Goal: Information Seeking & Learning: Check status

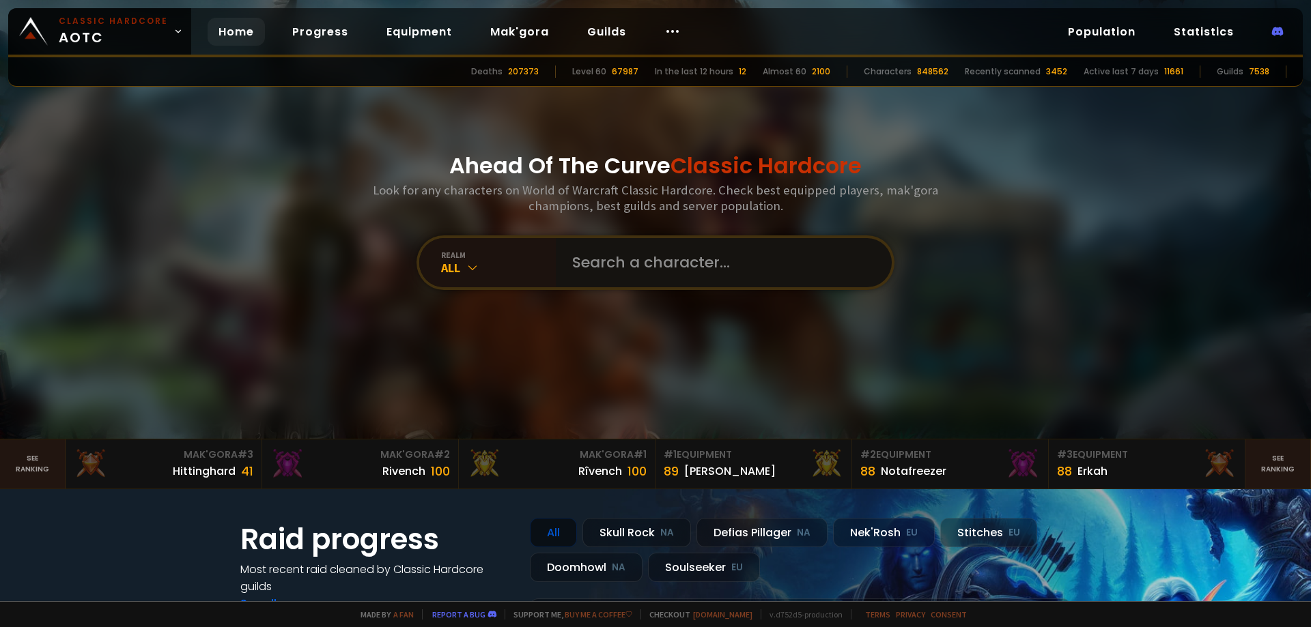
click at [608, 264] on input "text" at bounding box center [719, 262] width 311 height 49
type input "Ozbek"
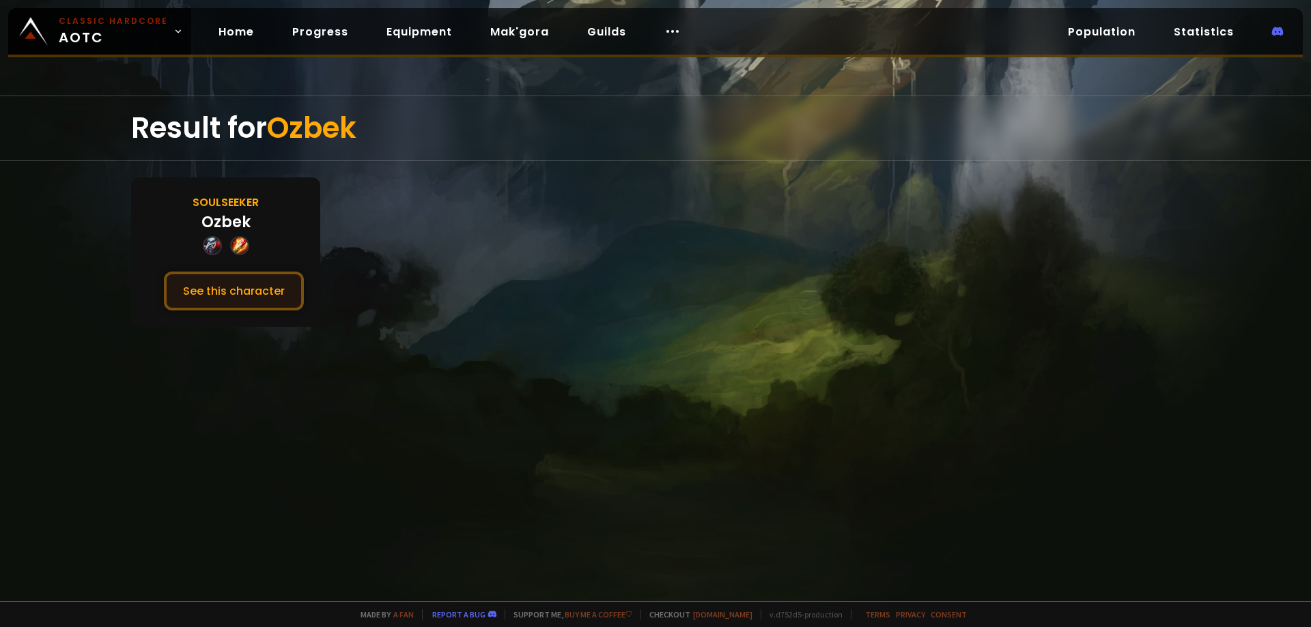
click at [220, 291] on button "See this character" at bounding box center [234, 291] width 140 height 39
click at [351, 129] on span "Ozbek" at bounding box center [311, 128] width 89 height 40
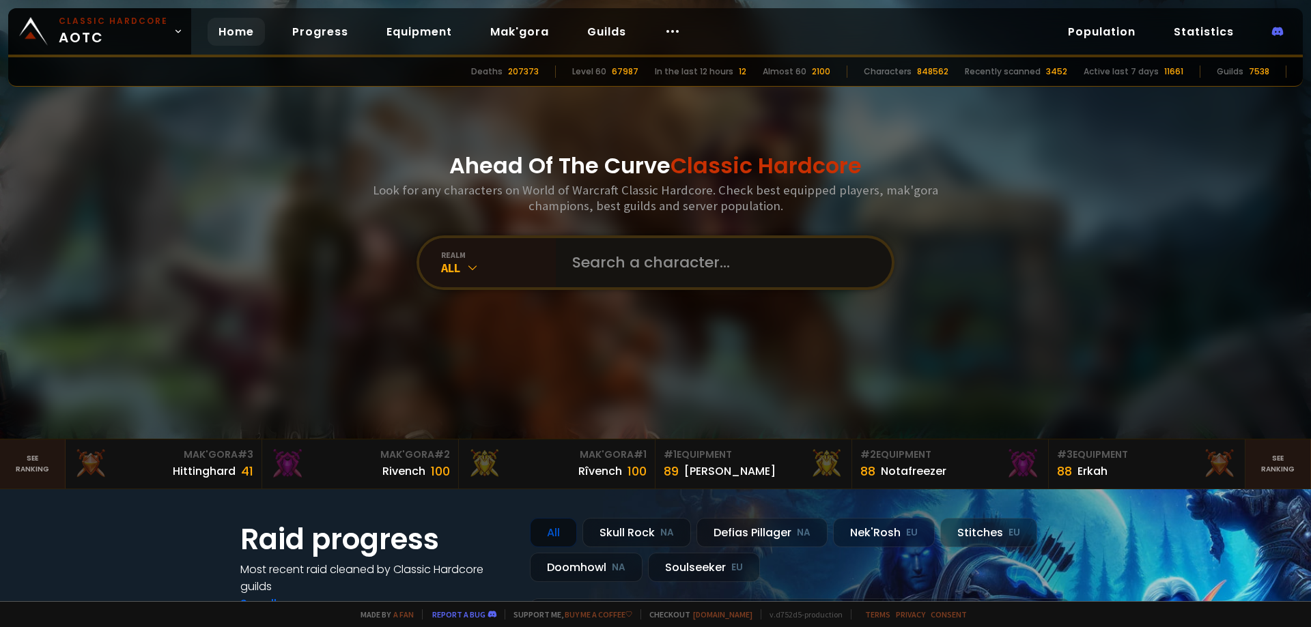
click at [587, 259] on input "text" at bounding box center [719, 262] width 311 height 49
type input "Uzbek"
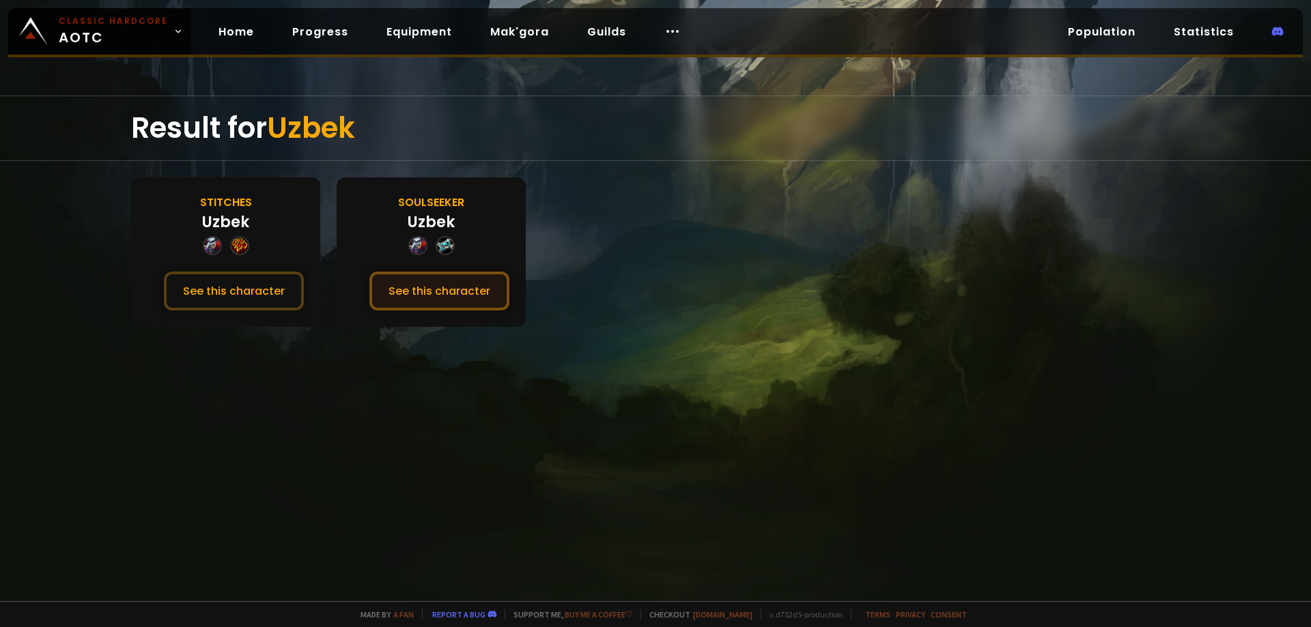
click at [405, 287] on button "See this character" at bounding box center [439, 291] width 140 height 39
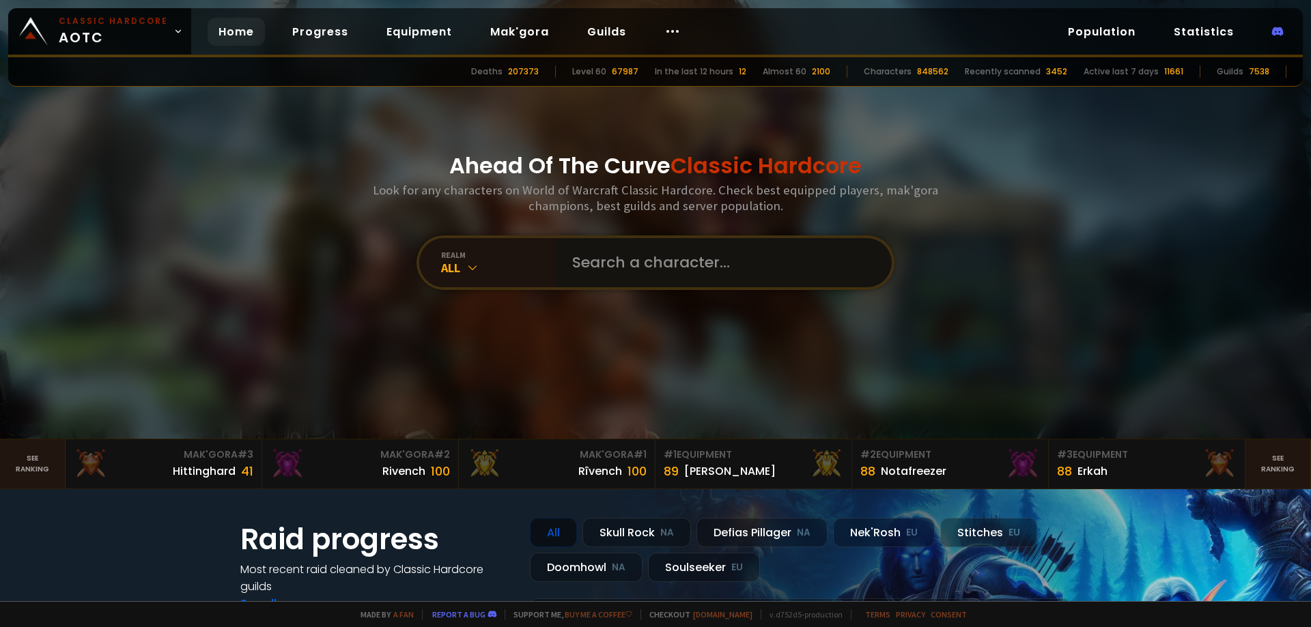
click at [584, 267] on input "text" at bounding box center [719, 262] width 311 height 49
paste input "Ö"
type input "Özbek"
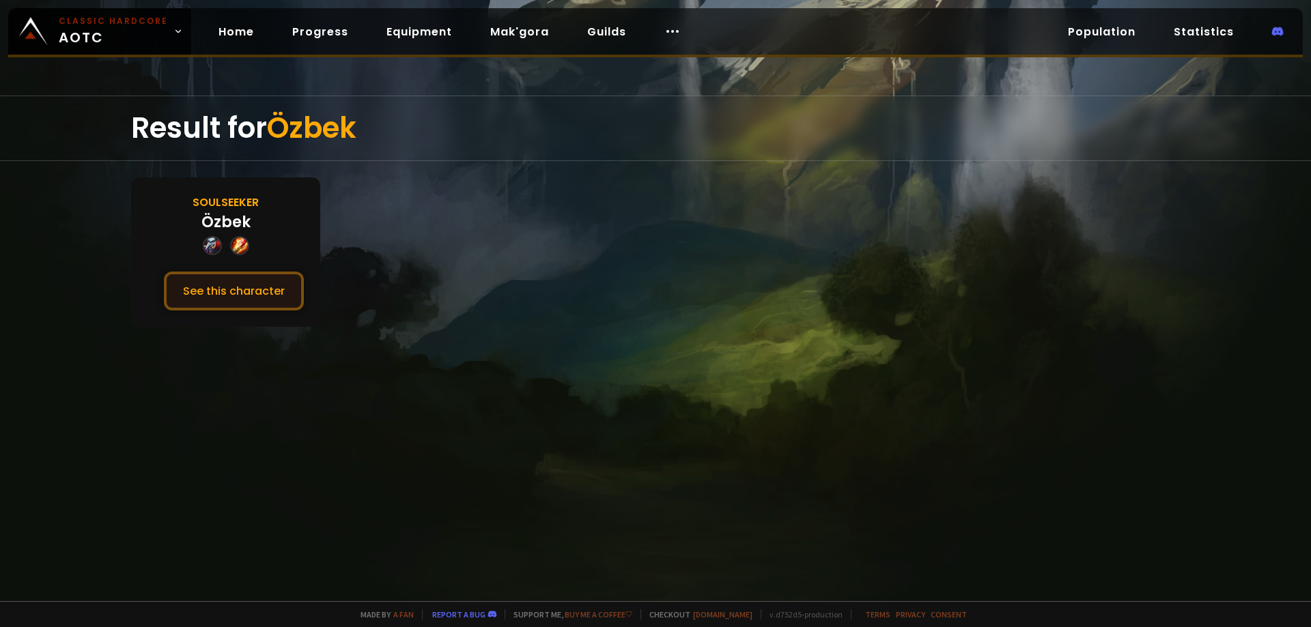
click at [244, 306] on button "See this character" at bounding box center [234, 291] width 140 height 39
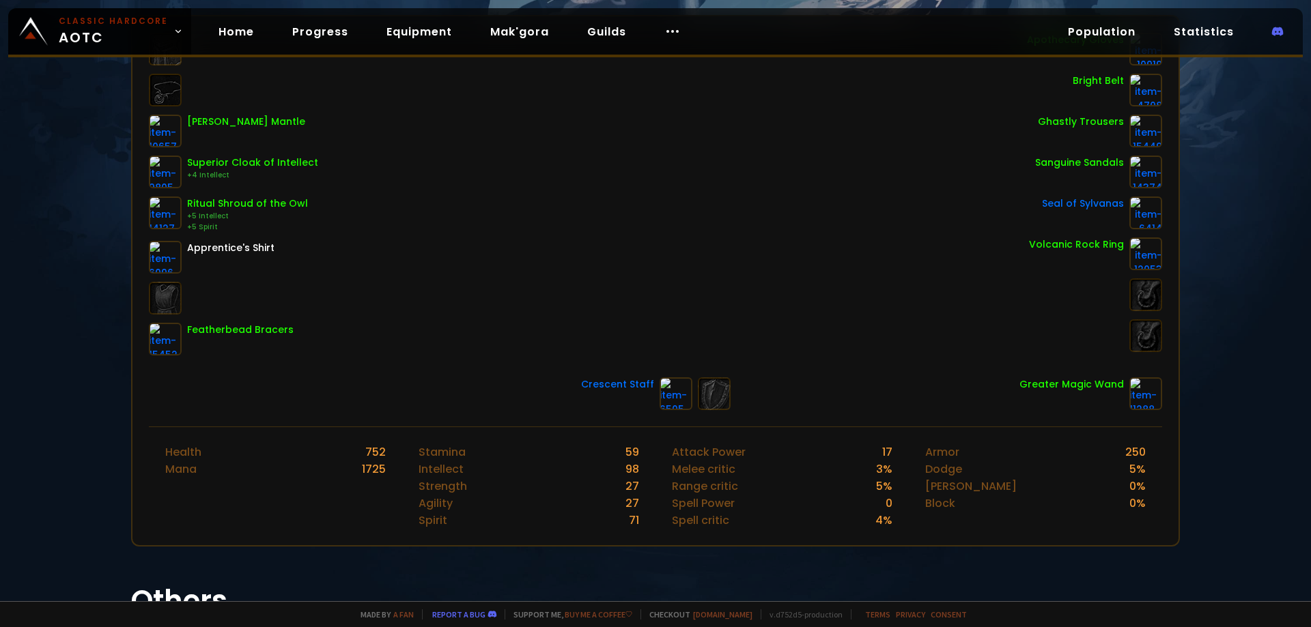
scroll to position [205, 0]
